Goal: Task Accomplishment & Management: Use online tool/utility

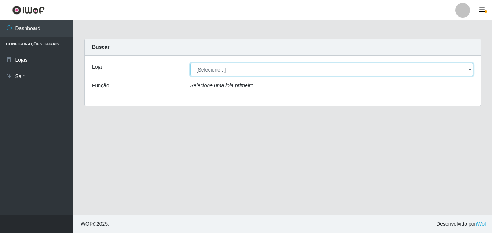
click at [201, 70] on select "[Selecione...] Ajubá Mercado" at bounding box center [332, 69] width 284 height 13
select select "402"
click at [190, 63] on select "[Selecione...] Ajubá Mercado" at bounding box center [332, 69] width 284 height 13
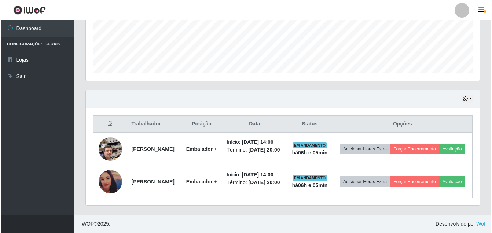
scroll to position [200, 0]
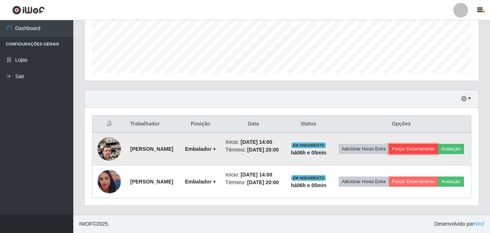
click at [430, 144] on button "Forçar Encerramento" at bounding box center [413, 149] width 49 height 10
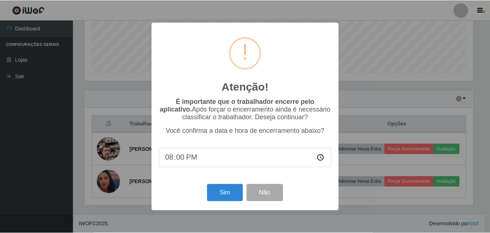
scroll to position [152, 391]
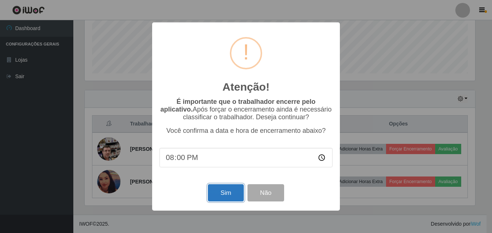
click at [233, 198] on button "Sim" at bounding box center [226, 192] width 36 height 17
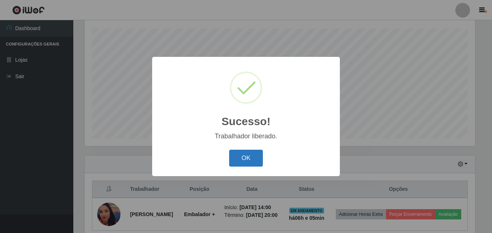
click at [245, 160] on button "OK" at bounding box center [246, 158] width 34 height 17
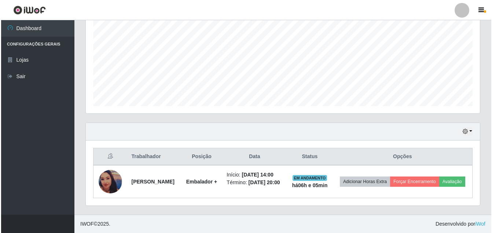
scroll to position [162, 0]
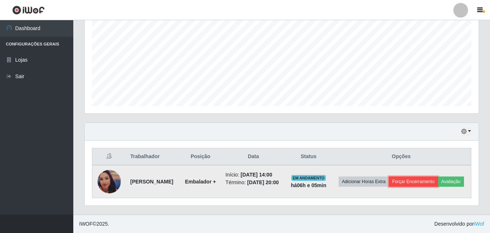
click at [428, 176] on button "Forçar Encerramento" at bounding box center [413, 181] width 49 height 10
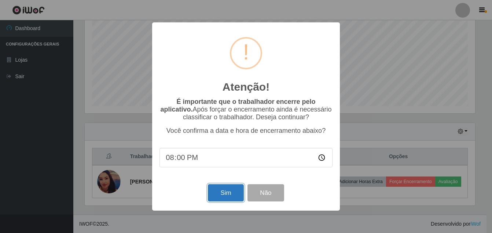
click at [238, 197] on button "Sim" at bounding box center [226, 192] width 36 height 17
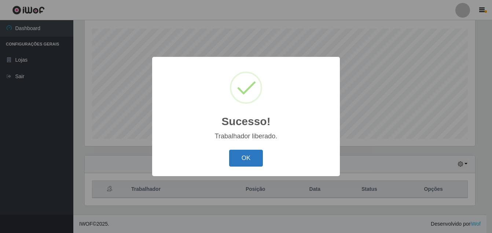
click at [247, 165] on button "OK" at bounding box center [246, 158] width 34 height 17
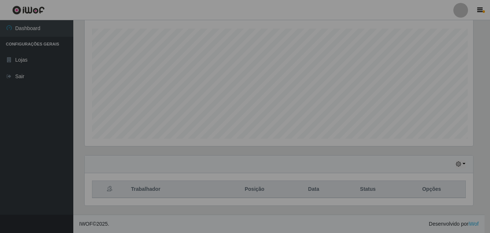
scroll to position [152, 394]
